Goal: Task Accomplishment & Management: Manage account settings

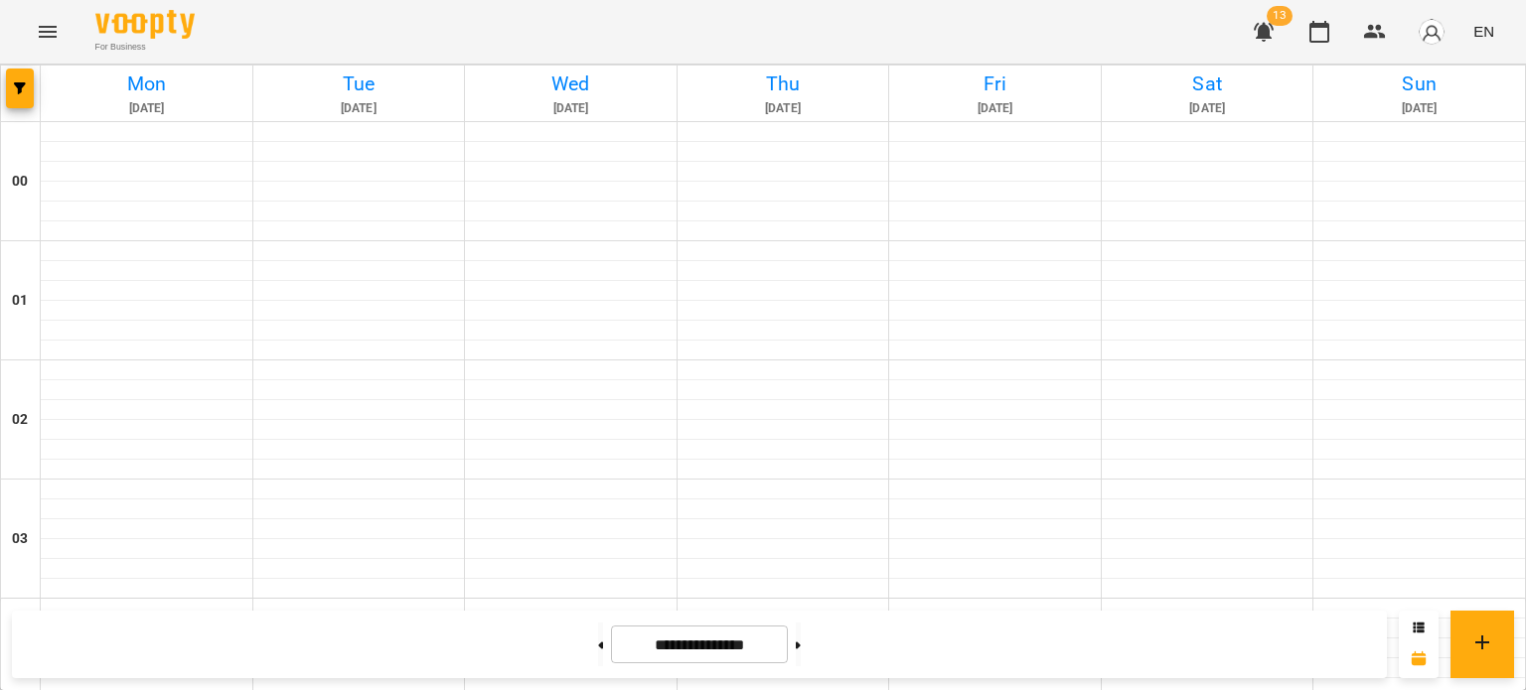
scroll to position [1248, 0]
click at [598, 635] on button at bounding box center [600, 645] width 5 height 44
type input "**********"
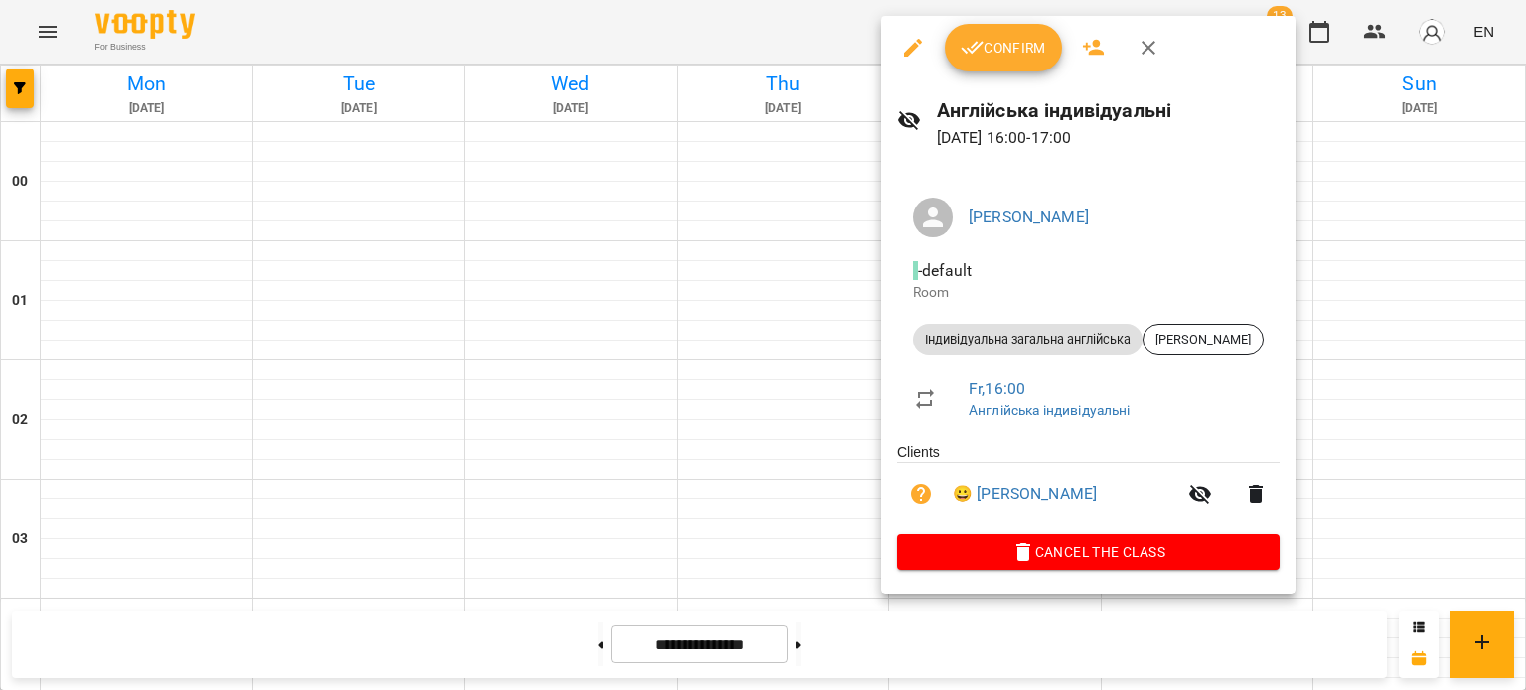
click at [1017, 78] on div "Confirm" at bounding box center [1088, 48] width 414 height 64
click at [1017, 74] on div "Confirm" at bounding box center [1088, 48] width 414 height 64
click at [1001, 57] on span "Confirm" at bounding box center [1003, 48] width 85 height 24
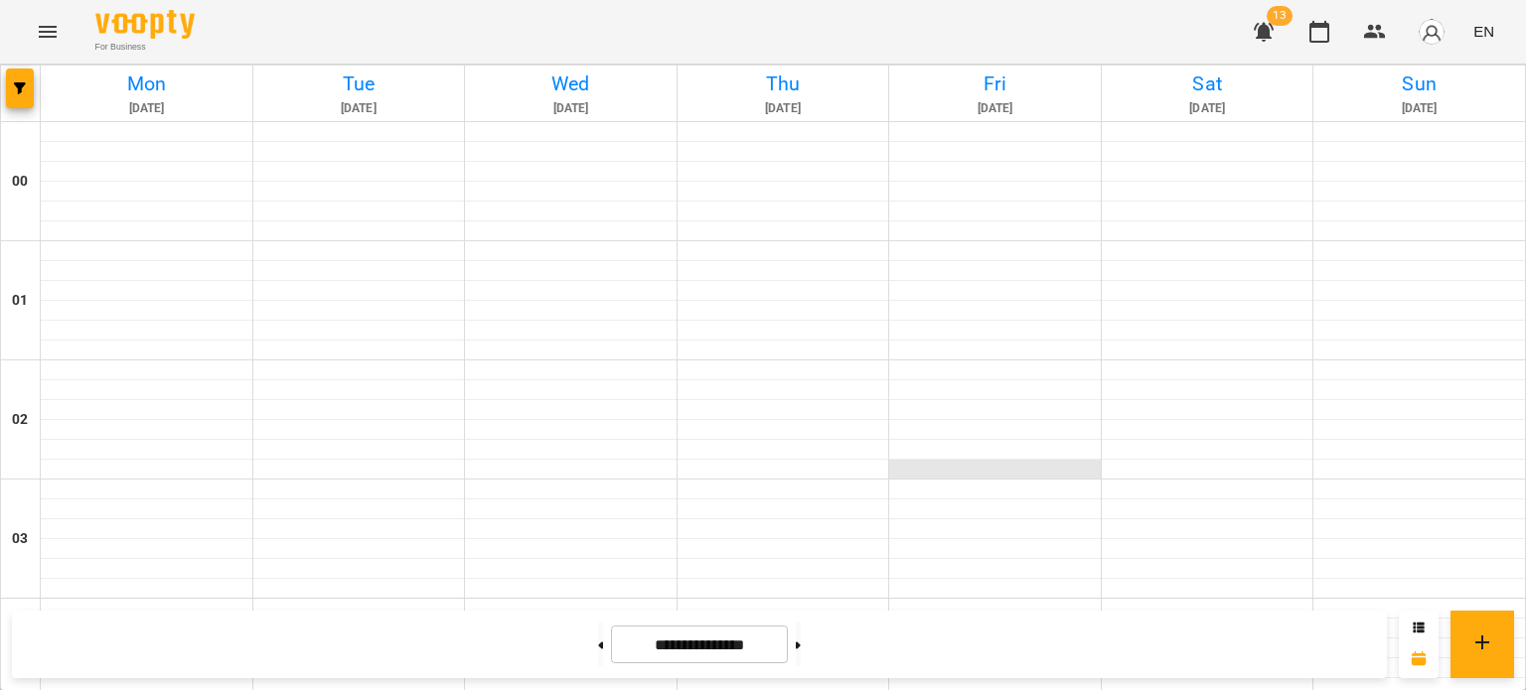
scroll to position [1929, 0]
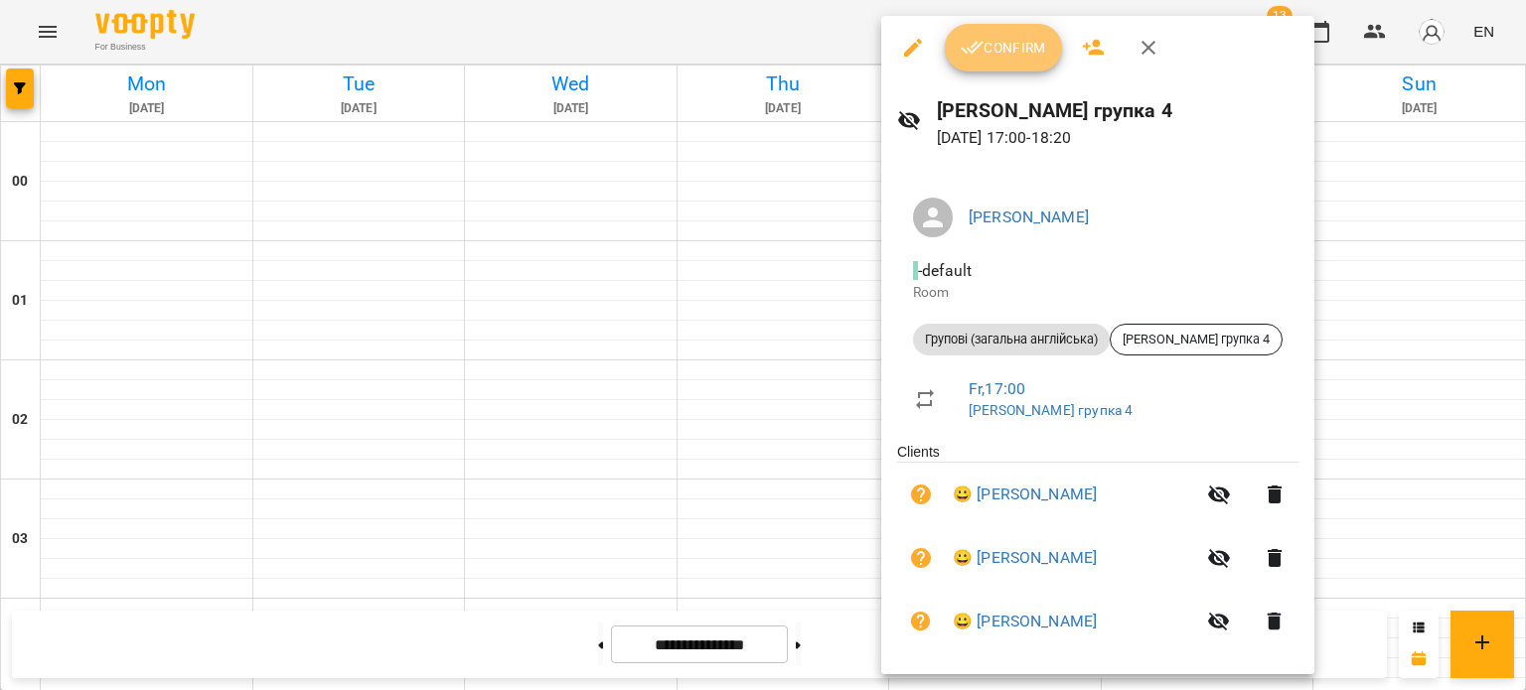
click at [991, 43] on span "Confirm" at bounding box center [1003, 48] width 85 height 24
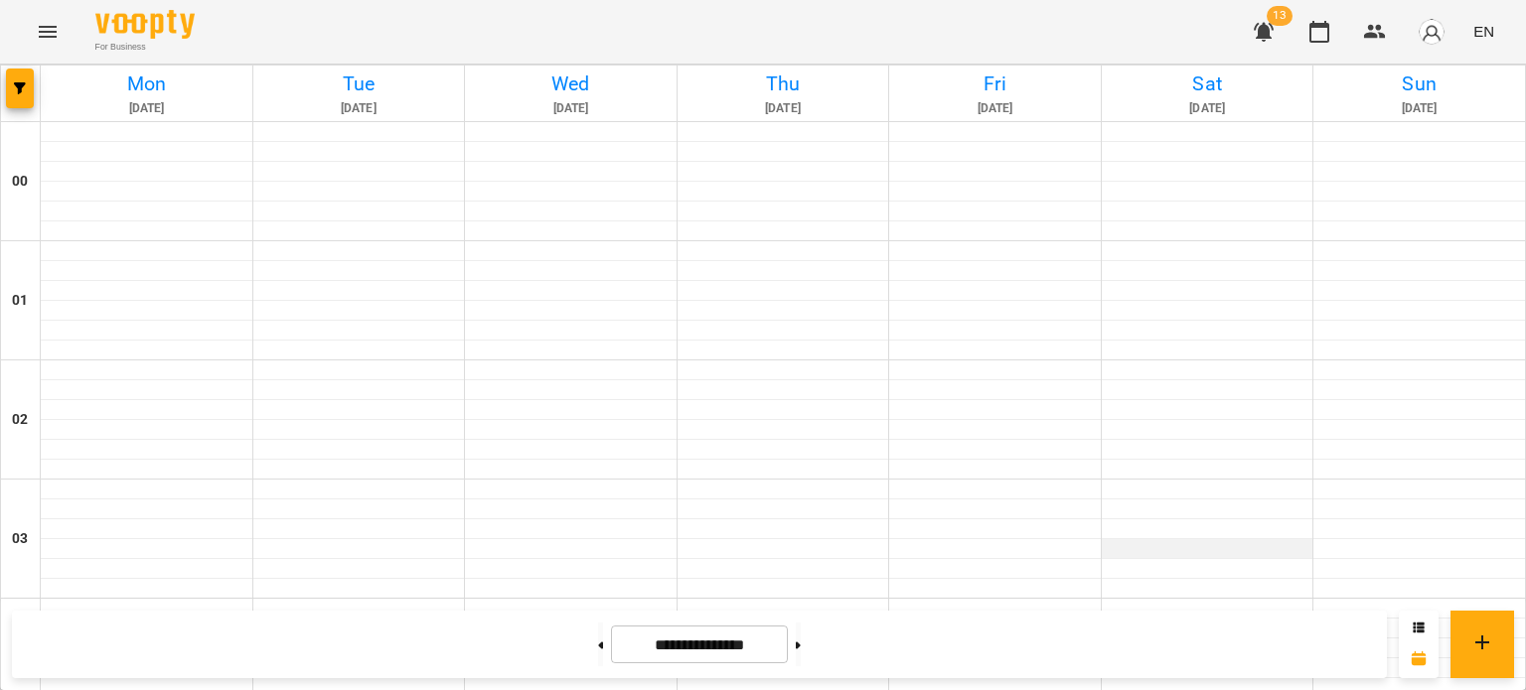
scroll to position [2065, 0]
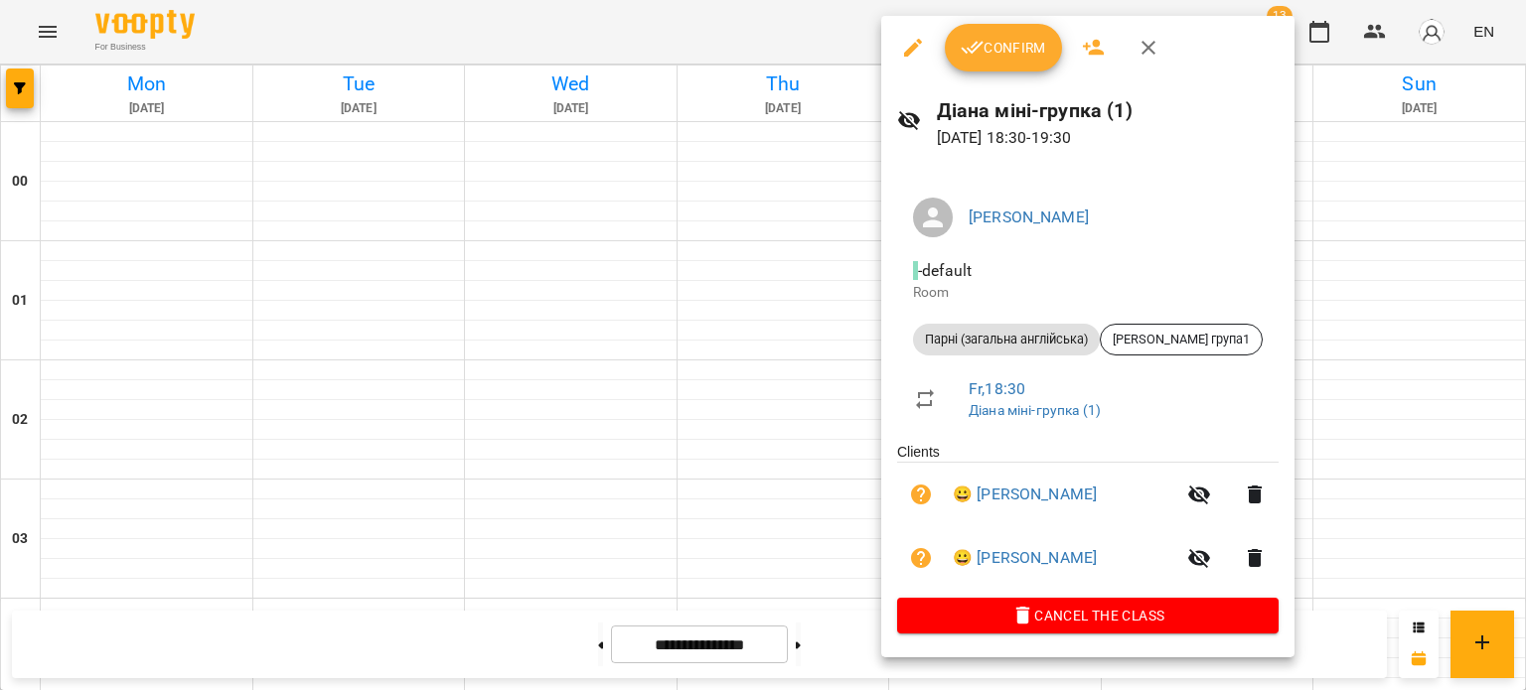
click at [1017, 51] on span "Confirm" at bounding box center [1003, 48] width 85 height 24
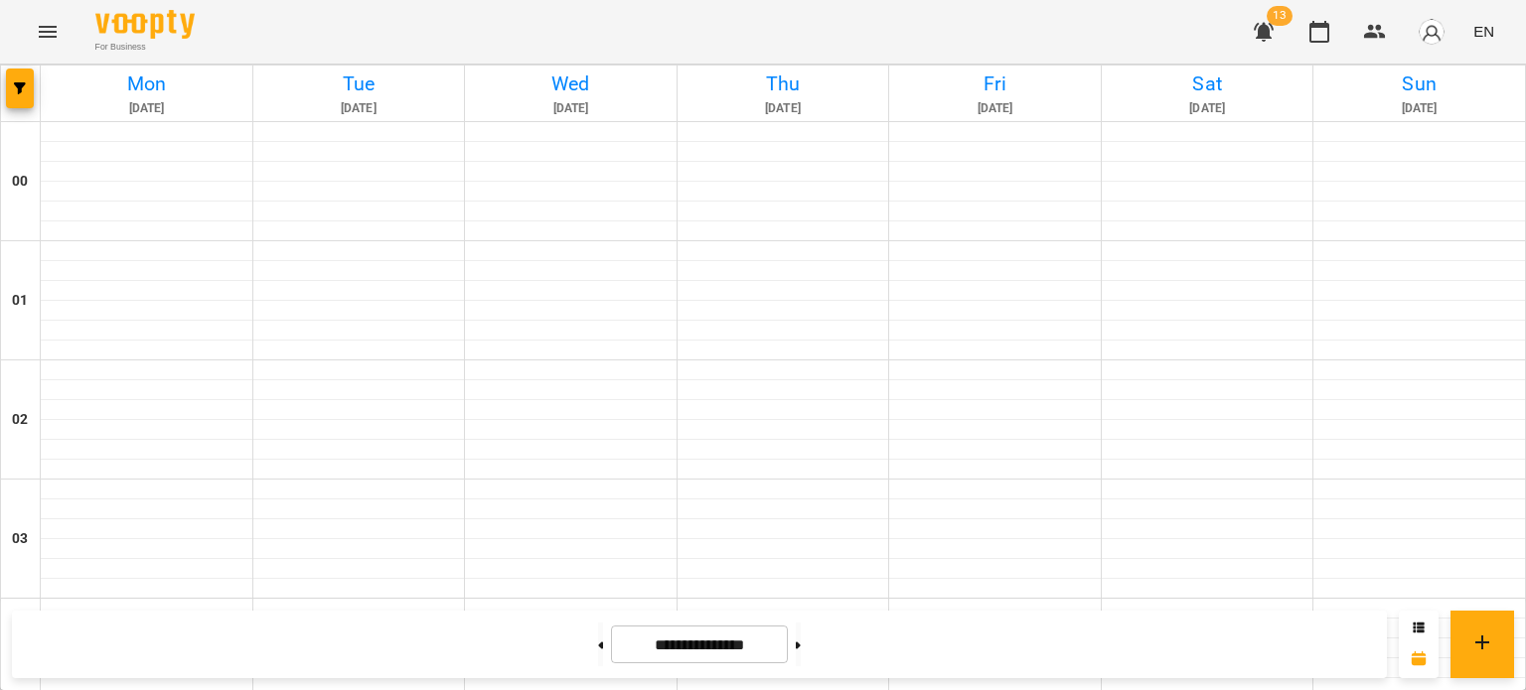
scroll to position [1901, 0]
click at [801, 659] on button at bounding box center [798, 645] width 5 height 44
type input "**********"
